Goal: Task Accomplishment & Management: Use online tool/utility

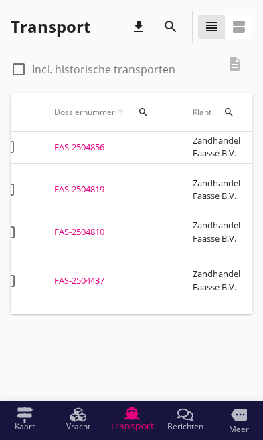
scroll to position [0, 31]
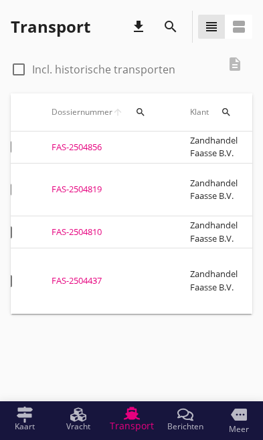
click at [85, 183] on div "FAS-2504819" at bounding box center [104, 189] width 106 height 13
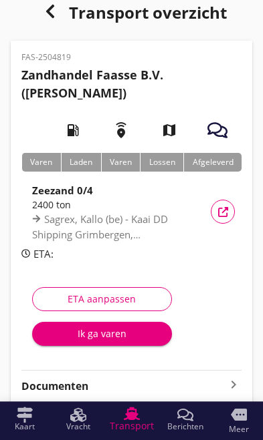
scroll to position [43, 0]
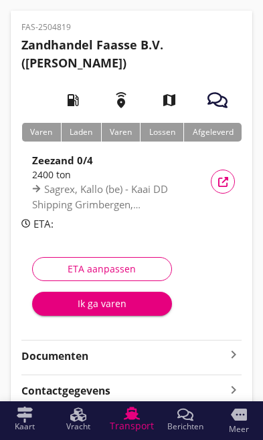
click at [233, 349] on icon "keyboard_arrow_right" at bounding box center [233, 355] width 16 height 16
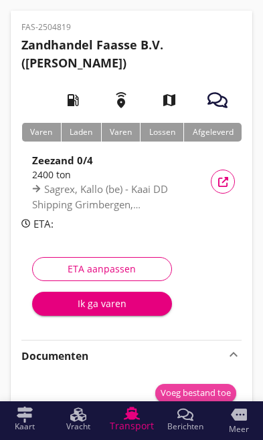
click at [206, 397] on div "Voeg bestand toe" at bounding box center [195, 393] width 70 height 13
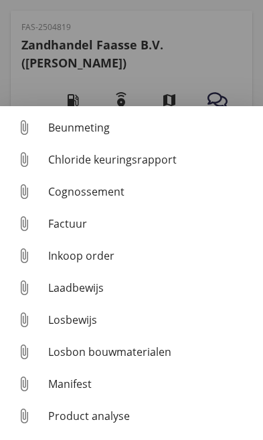
click at [144, 360] on div "Losbon bouwmaterialen" at bounding box center [150, 352] width 204 height 16
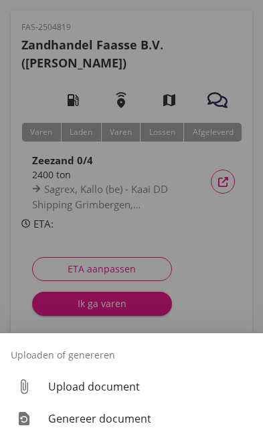
click at [118, 395] on div "Upload document" at bounding box center [150, 387] width 204 height 16
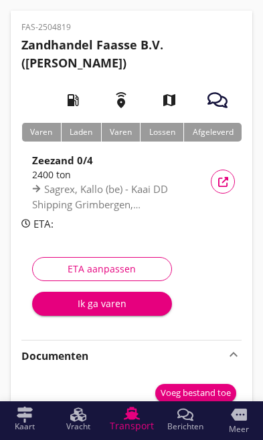
click at [203, 392] on div "Voeg bestand toe" at bounding box center [195, 393] width 70 height 13
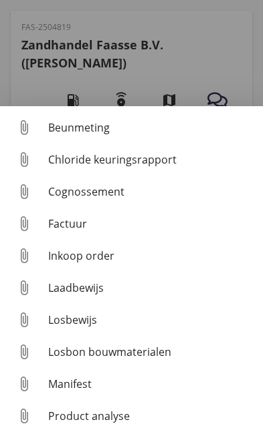
click at [137, 360] on div "Losbon bouwmaterialen" at bounding box center [150, 352] width 204 height 16
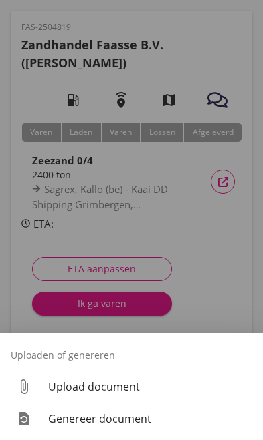
click at [131, 427] on div "Genereer document" at bounding box center [150, 419] width 204 height 16
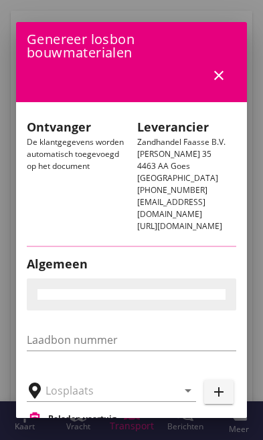
type input "Kaai DD Shipping Grimbergen, [GEOGRAPHIC_DATA]"
checkbox input "true"
type input "Zeezand 0/4 (6120)"
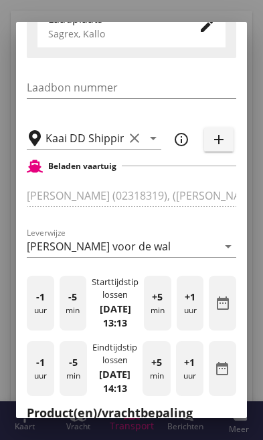
scroll to position [269, 0]
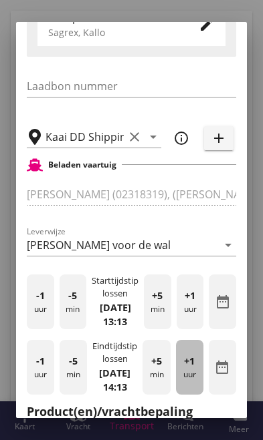
click at [194, 382] on div "+1 uur" at bounding box center [189, 367] width 27 height 55
click at [194, 383] on div "+1 uur" at bounding box center [189, 367] width 27 height 55
click at [192, 380] on div "+1 uur" at bounding box center [189, 367] width 27 height 55
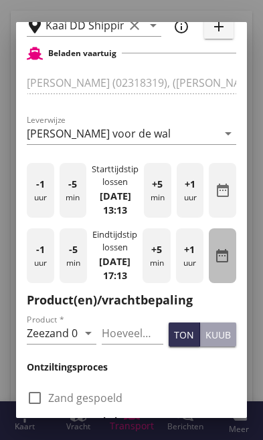
scroll to position [380, 0]
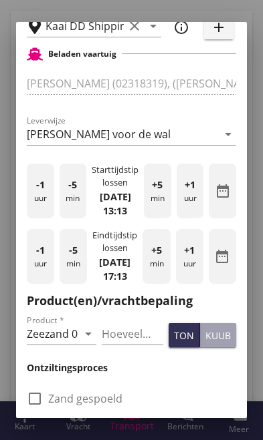
click at [138, 345] on input "Hoeveelheid *" at bounding box center [132, 333] width 61 height 21
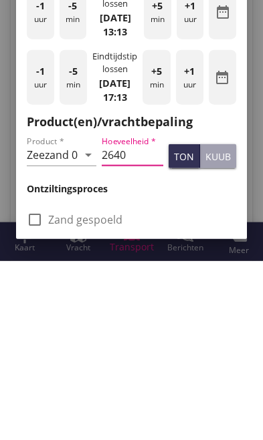
type input "2640"
click at [200, 375] on div "check_box_outline_blank Zand gespoeld" at bounding box center [131, 392] width 214 height 35
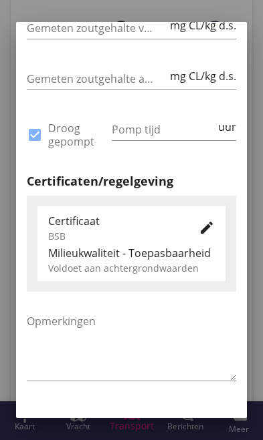
scroll to position [803, 0]
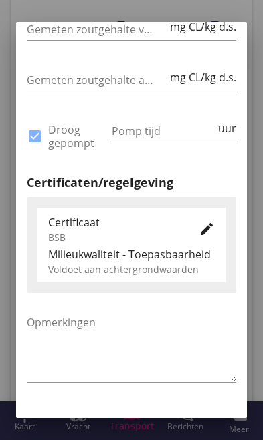
click at [218, 436] on div "Genereer" at bounding box center [201, 429] width 47 height 14
